Goal: Transaction & Acquisition: Obtain resource

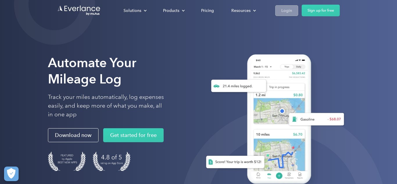
click at [284, 14] on div "Login" at bounding box center [286, 10] width 11 height 7
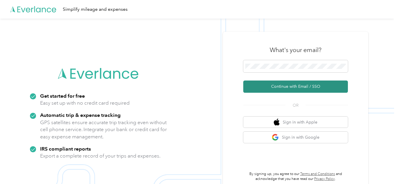
click at [302, 87] on button "Continue with Email / SSO" at bounding box center [295, 86] width 105 height 12
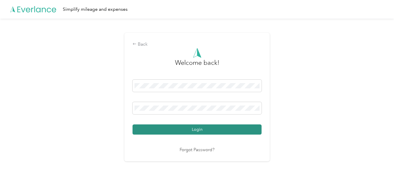
click at [194, 133] on button "Login" at bounding box center [197, 129] width 129 height 10
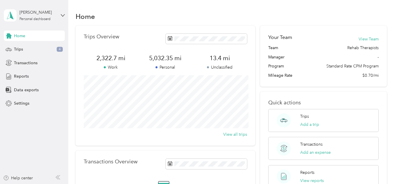
click at [0, 184] on nordpass-portal at bounding box center [0, 184] width 0 height 0
click at [31, 49] on div "Trips 4" at bounding box center [34, 49] width 61 height 10
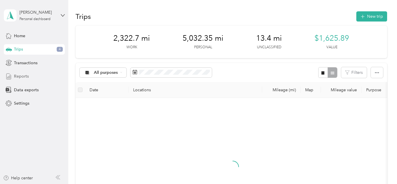
click at [27, 76] on span "Reports" at bounding box center [21, 76] width 15 height 6
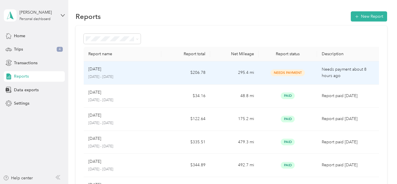
click at [261, 76] on td "Needs Payment" at bounding box center [288, 72] width 58 height 23
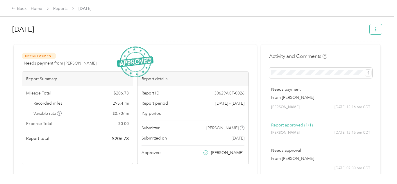
click at [382, 26] on button "button" at bounding box center [376, 29] width 12 height 10
click at [373, 49] on div "Download" at bounding box center [363, 51] width 35 height 6
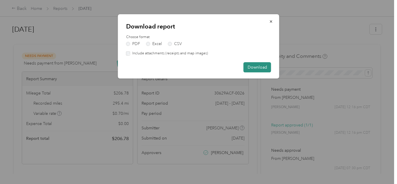
click at [255, 69] on button "Download" at bounding box center [258, 67] width 28 height 10
